Goal: Task Accomplishment & Management: Use online tool/utility

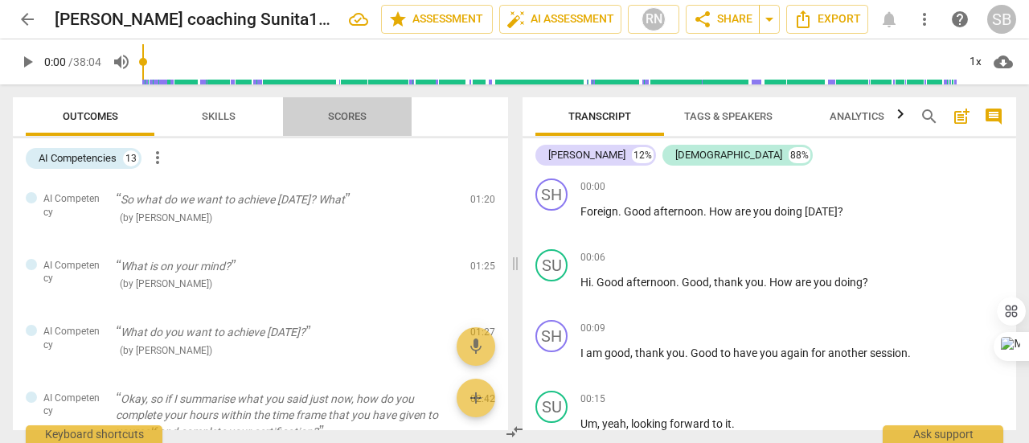
click at [366, 106] on span "Scores" at bounding box center [347, 117] width 77 height 22
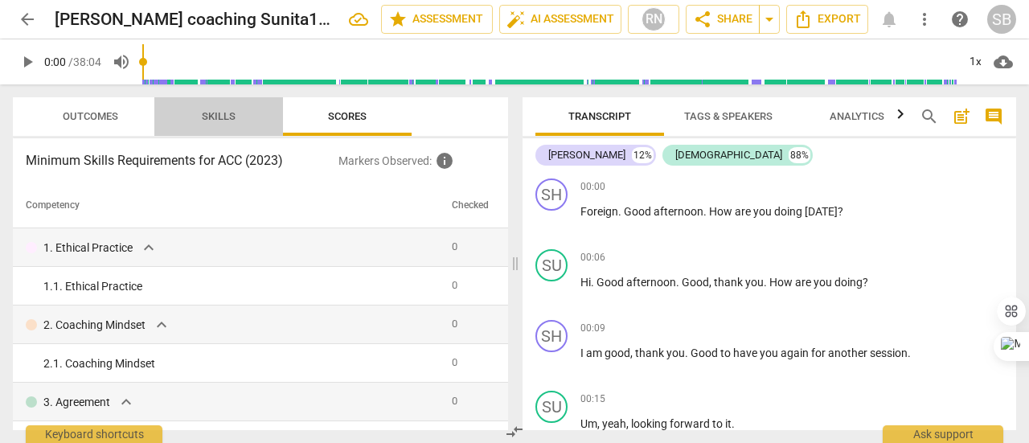
click at [228, 113] on span "Skills" at bounding box center [219, 116] width 34 height 12
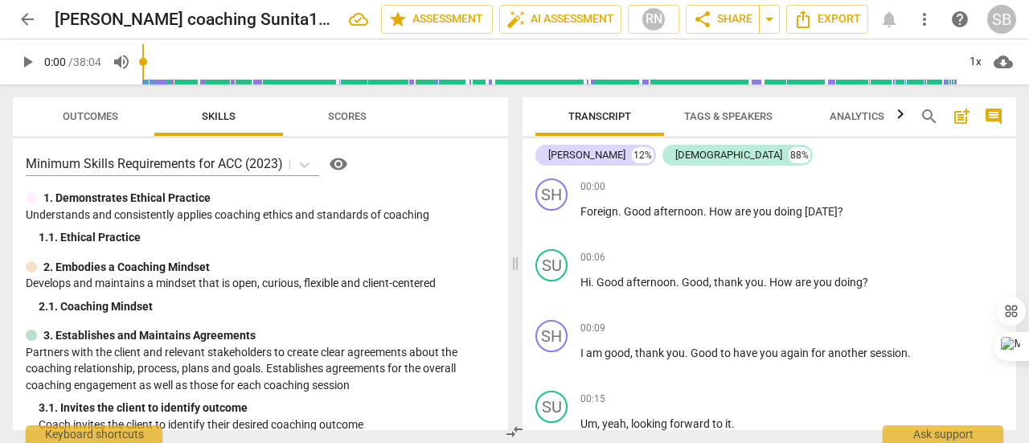
click at [100, 123] on span "Outcomes" at bounding box center [90, 117] width 94 height 22
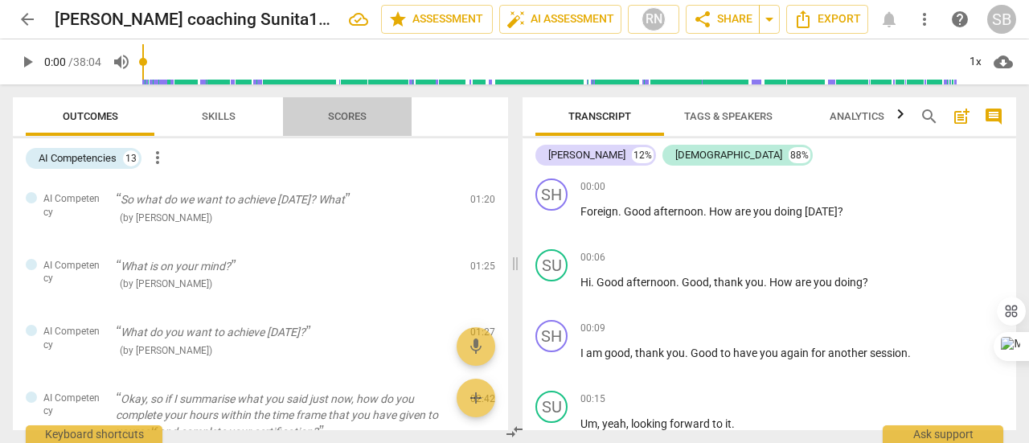
click at [327, 128] on button "Scores" at bounding box center [347, 116] width 129 height 39
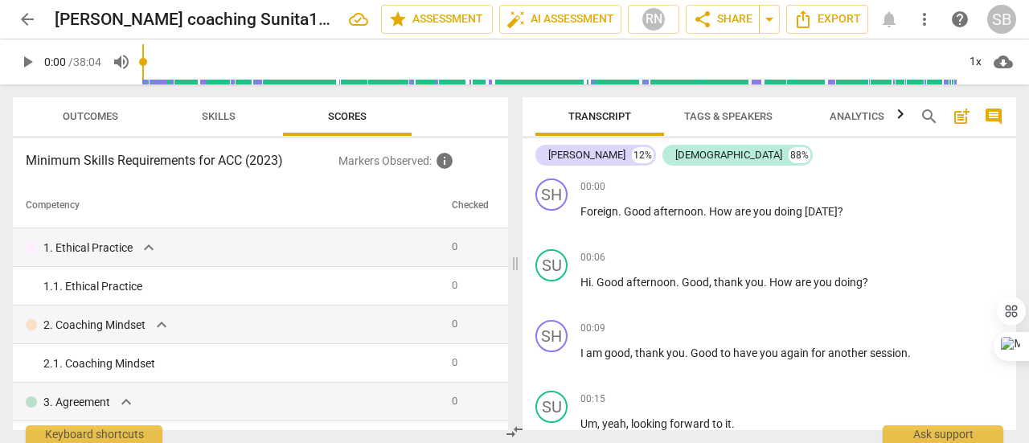
click at [191, 125] on span "Skills" at bounding box center [219, 117] width 72 height 22
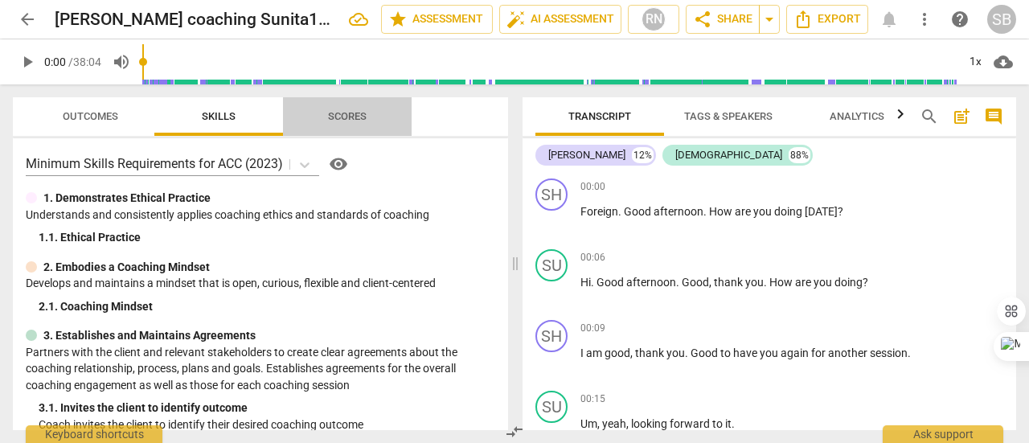
click at [368, 117] on span "Scores" at bounding box center [347, 117] width 77 height 22
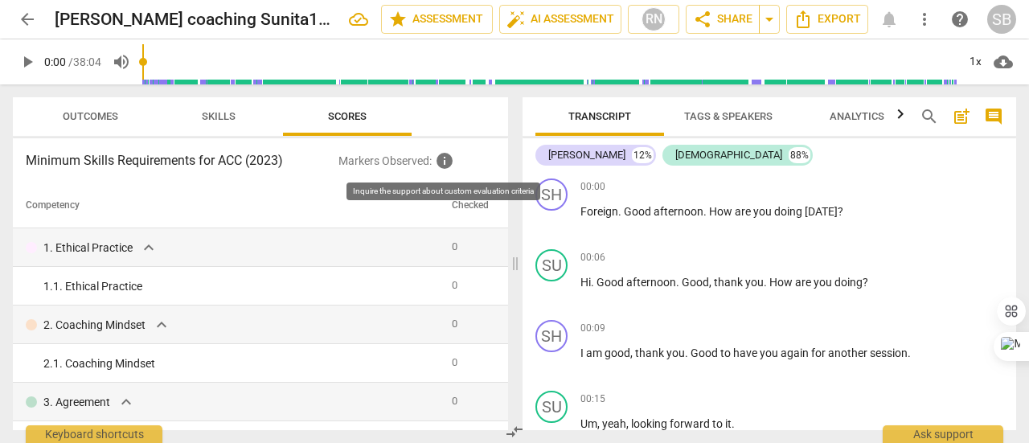
click at [446, 165] on span "info" at bounding box center [444, 160] width 19 height 19
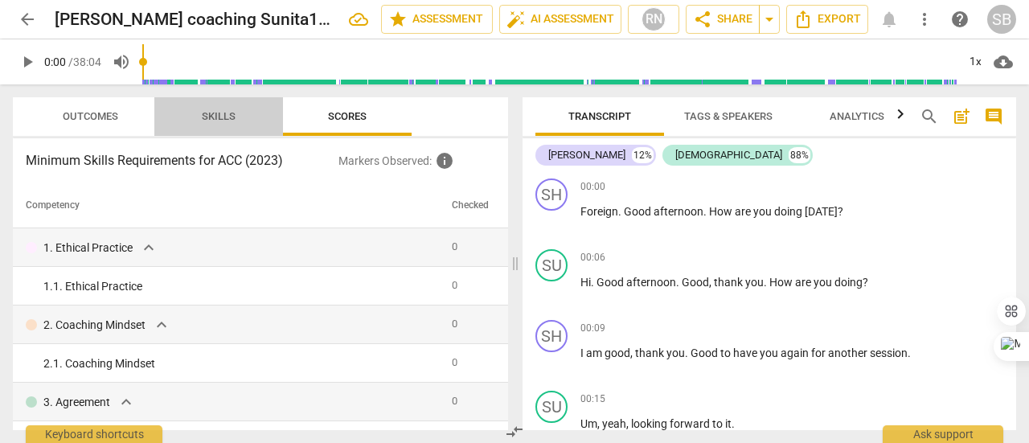
click at [242, 128] on button "Skills" at bounding box center [218, 116] width 129 height 39
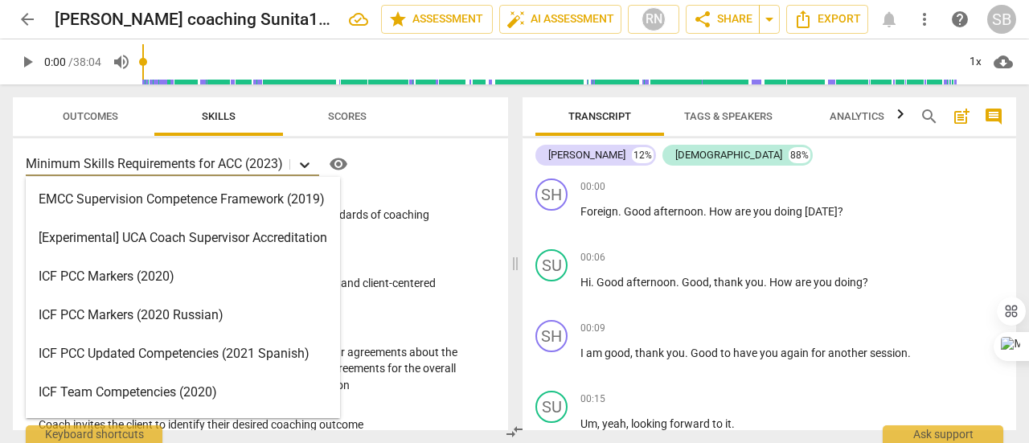
click at [300, 169] on icon at bounding box center [305, 165] width 16 height 16
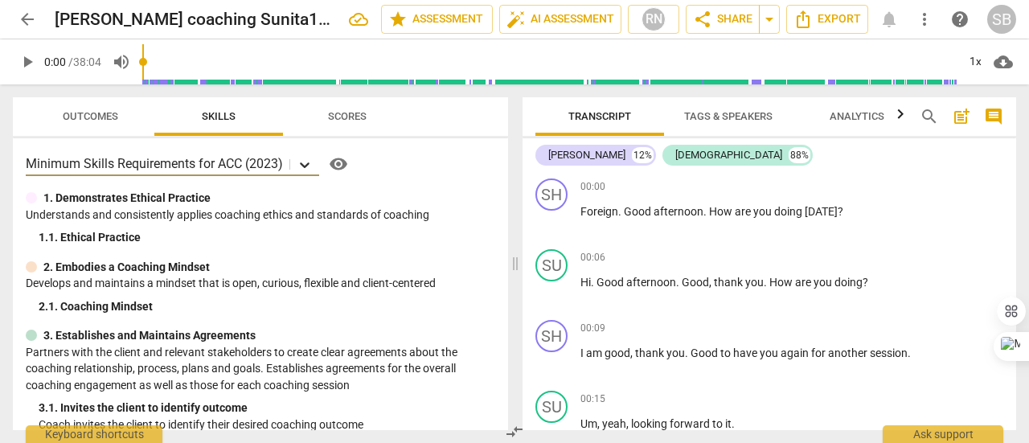
click at [300, 169] on icon at bounding box center [305, 165] width 16 height 16
click at [397, 198] on div "1. Demonstrates Ethical Practice" at bounding box center [261, 198] width 470 height 17
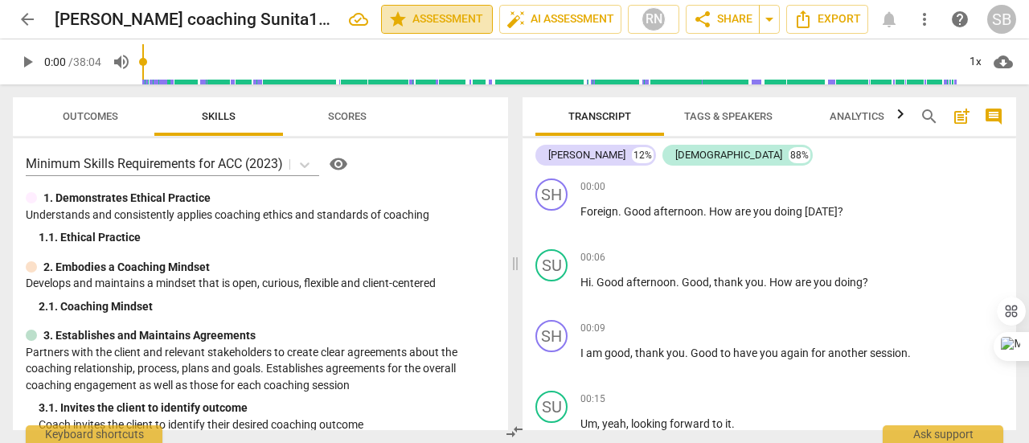
click at [431, 14] on span "star Assessment" at bounding box center [436, 19] width 97 height 19
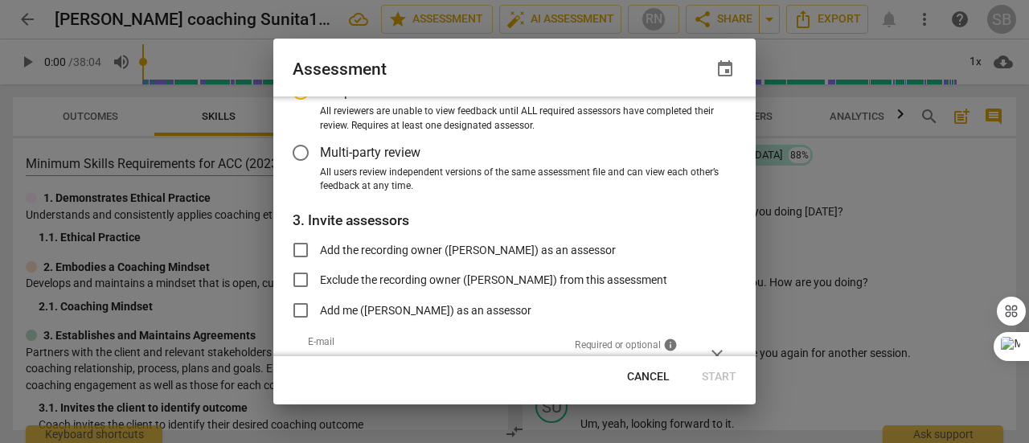
scroll to position [240, 0]
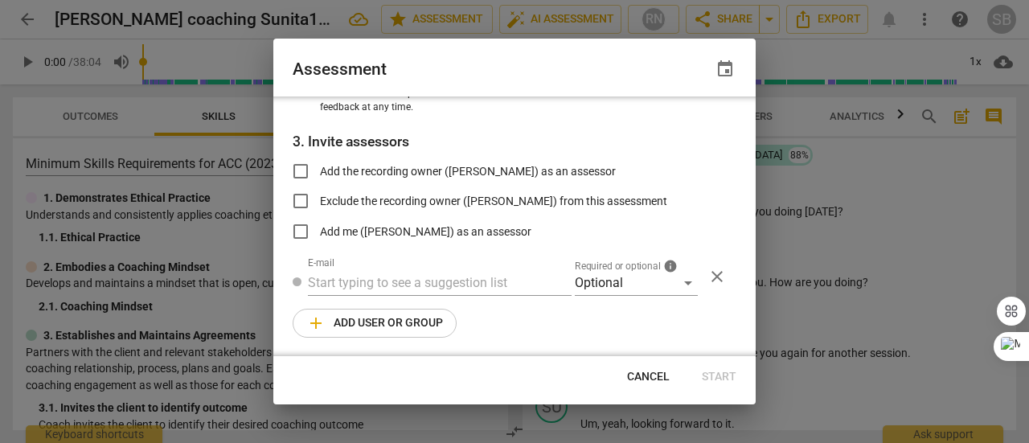
radio input "false"
click at [301, 176] on input "Add the recording owner ([PERSON_NAME]) as an assessor" at bounding box center [300, 171] width 39 height 39
checkbox input "true"
click at [716, 380] on span "Start" at bounding box center [719, 377] width 35 height 16
radio input "false"
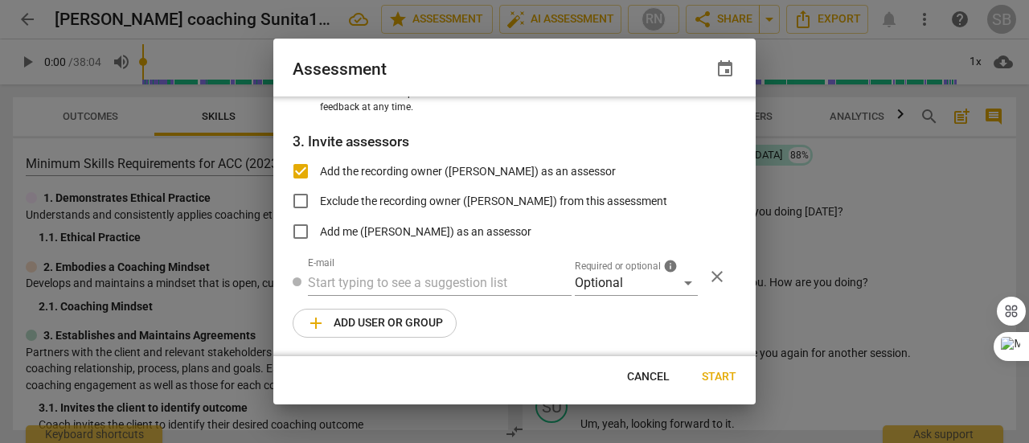
type input "[PERSON_NAME] <[PERSON_NAME][EMAIL_ADDRESS][DOMAIN_NAME]>"
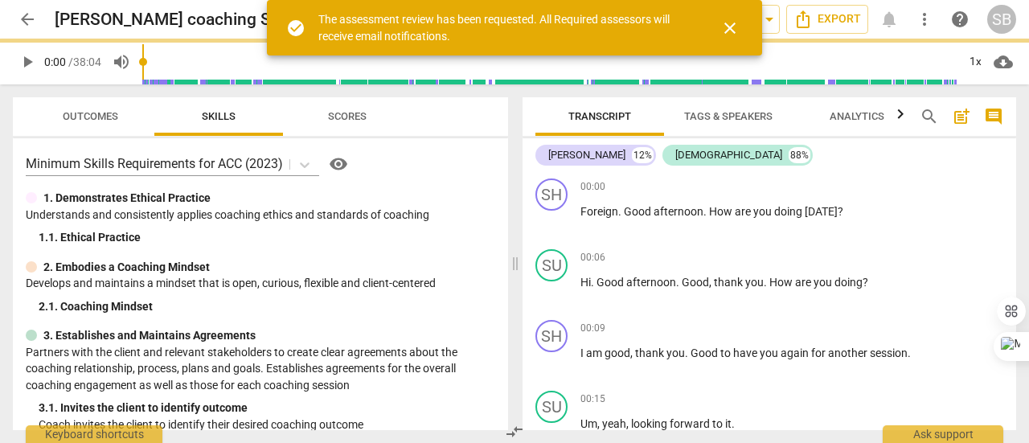
scroll to position [142, 0]
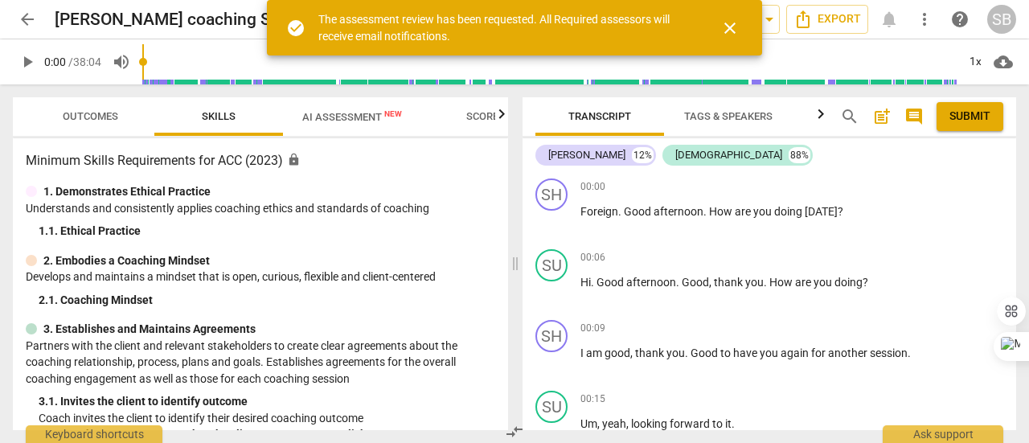
click at [339, 120] on span "AI Assessment New" at bounding box center [352, 117] width 100 height 12
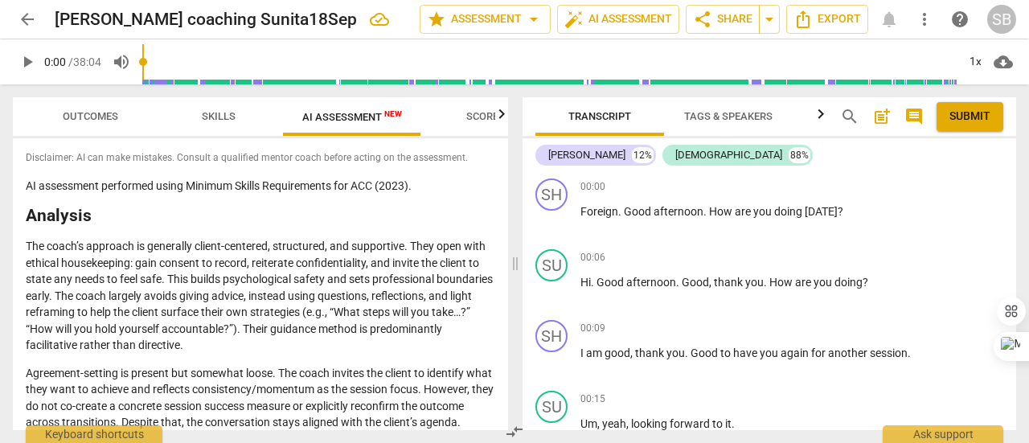
click at [102, 113] on span "Outcomes" at bounding box center [90, 116] width 55 height 12
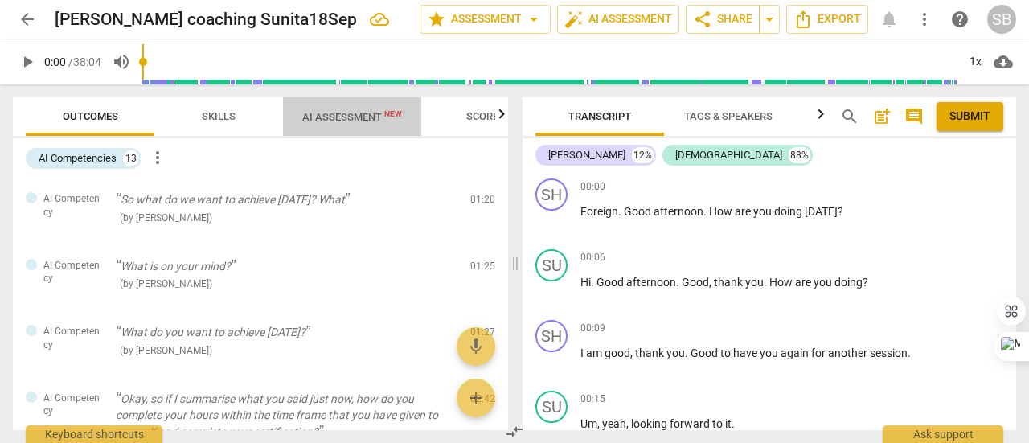
click at [392, 121] on span "AI Assessment New" at bounding box center [352, 117] width 100 height 12
